Goal: Use online tool/utility: Utilize a website feature to perform a specific function

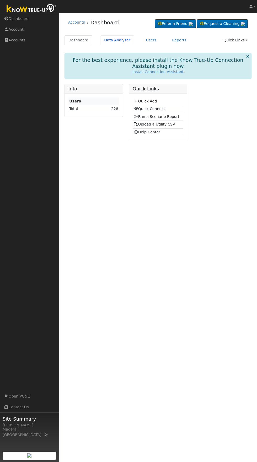
click at [122, 42] on link "Data Analyzer" at bounding box center [117, 40] width 34 height 10
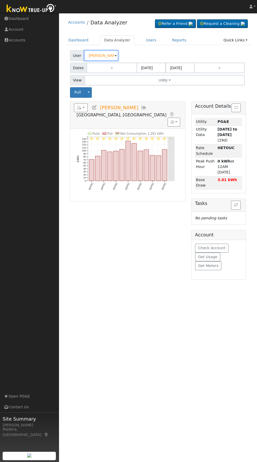
click at [102, 56] on input "Marc Banuelos" at bounding box center [101, 55] width 34 height 10
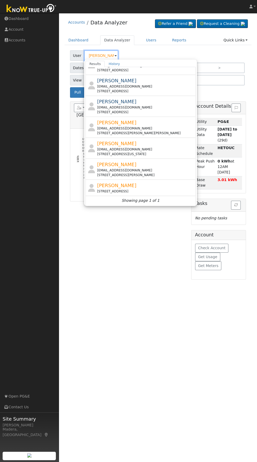
scroll to position [56, 0]
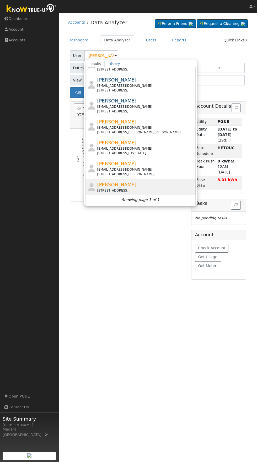
click at [151, 188] on div "Ana Zepeda 392 North Calaveras Street, Fresno, CA 93701" at bounding box center [145, 187] width 97 height 12
type input "Ana Zepeda"
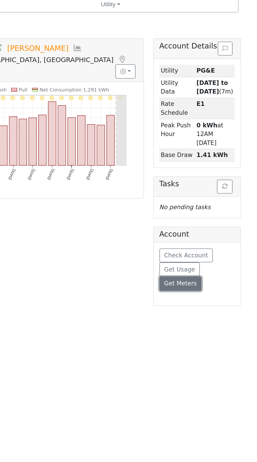
click at [218, 250] on button "Get Meters" at bounding box center [208, 254] width 26 height 9
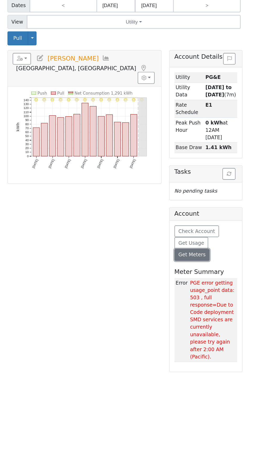
scroll to position [0, 0]
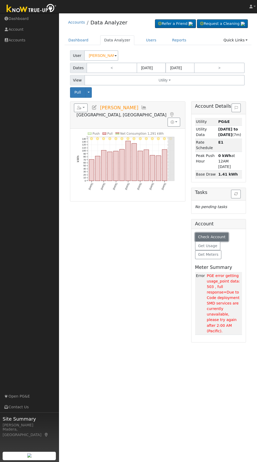
click at [225, 233] on button "Check Account" at bounding box center [212, 237] width 34 height 9
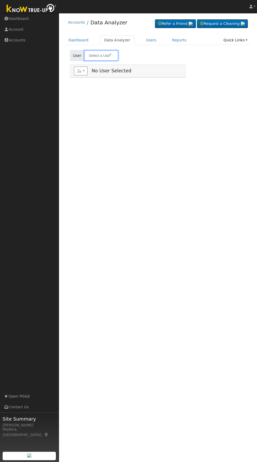
type input "[PERSON_NAME]"
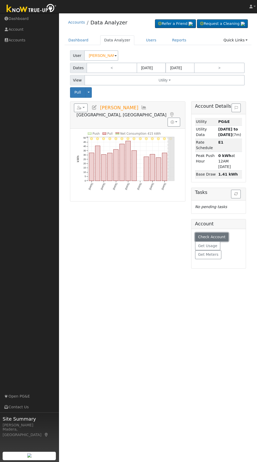
click at [216, 235] on span "Check Account" at bounding box center [212, 237] width 28 height 4
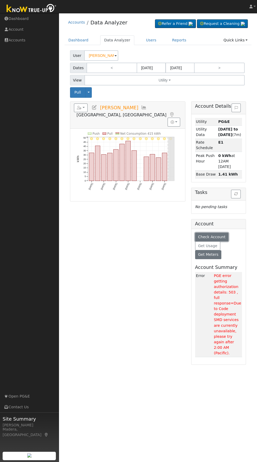
click at [209, 253] on span "Get Meters" at bounding box center [208, 255] width 20 height 4
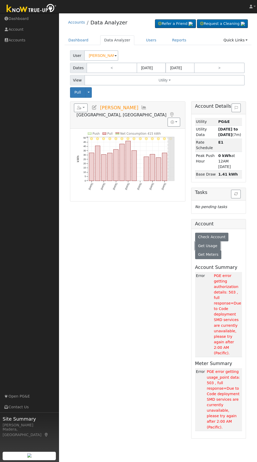
click at [214, 244] on span "Get Usage" at bounding box center [207, 246] width 19 height 4
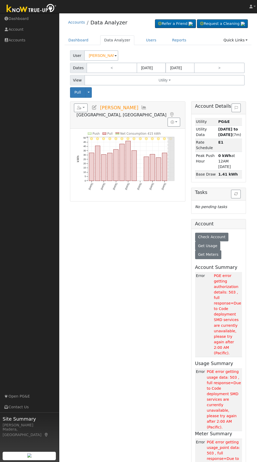
click at [94, 108] on icon at bounding box center [95, 107] width 6 height 5
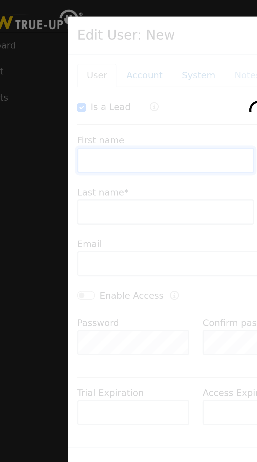
checkbox input "true"
type input "Ana"
type input "Zepeda"
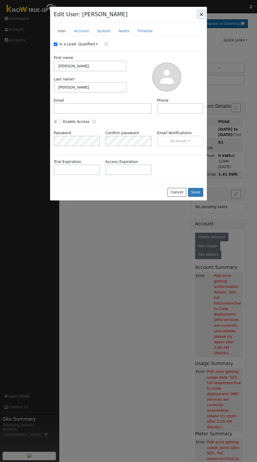
click at [201, 15] on button "button" at bounding box center [201, 14] width 7 height 7
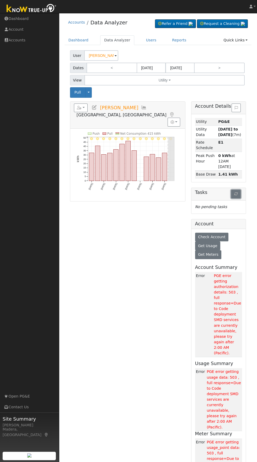
click at [238, 190] on button "button" at bounding box center [236, 194] width 10 height 9
click at [211, 253] on span "Get Meters" at bounding box center [208, 255] width 20 height 4
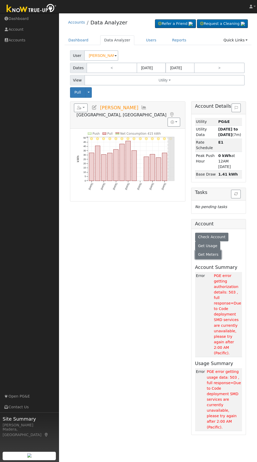
click at [215, 253] on span "Get Meters" at bounding box center [208, 255] width 20 height 4
